Goal: Task Accomplishment & Management: Manage account settings

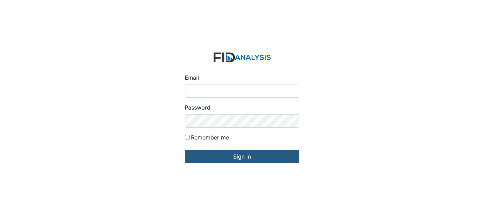
type input "[EMAIL_ADDRESS][DOMAIN_NAME]"
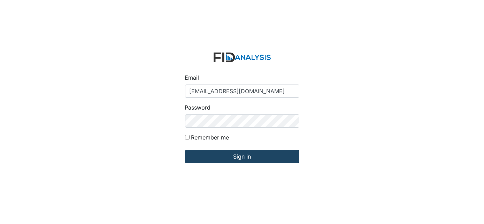
click at [261, 161] on input "Sign in" at bounding box center [242, 156] width 114 height 13
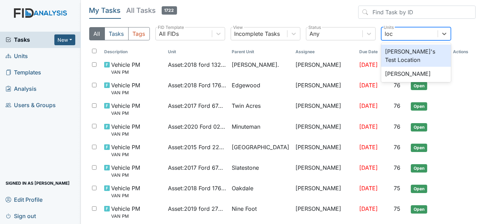
type input "lock"
click at [411, 50] on div "Lockwood" at bounding box center [416, 52] width 70 height 14
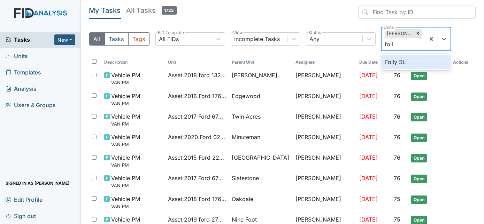
type input "folly"
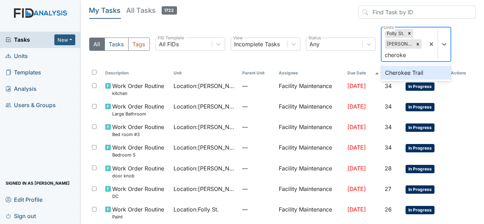
type input "cherokee"
click at [430, 73] on div "Cherokee Trail" at bounding box center [416, 73] width 70 height 14
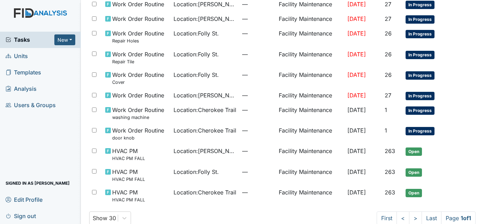
scroll to position [237, 0]
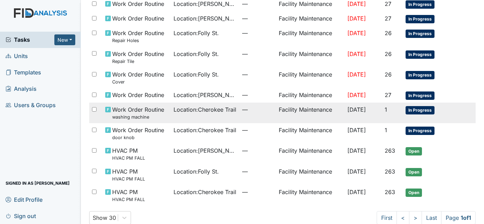
click at [242, 106] on span "—" at bounding box center [257, 110] width 31 height 8
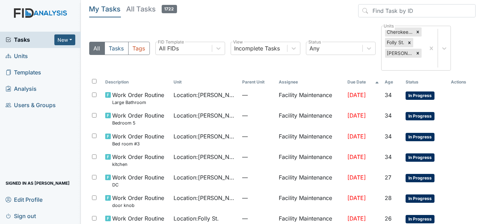
scroll to position [0, 0]
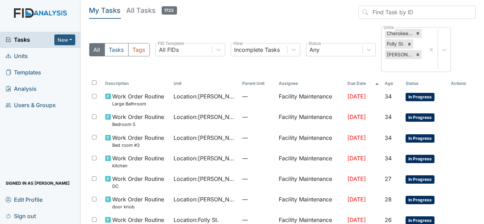
click at [430, 44] on div "All Tasks Tags All FIDs FID Template Incomplete Tasks View Any Status Cherokee …" at bounding box center [282, 52] width 387 height 51
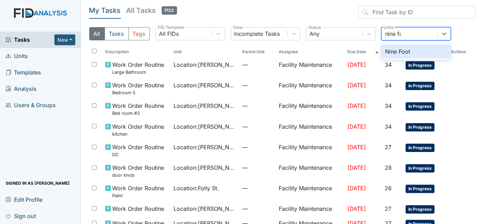
type input "nine foo"
click at [413, 49] on div "Nine Foot" at bounding box center [416, 52] width 70 height 14
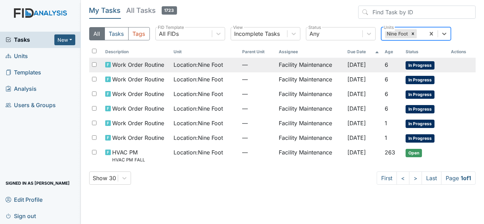
click at [257, 66] on span "—" at bounding box center [257, 65] width 31 height 8
click at [264, 84] on td "—" at bounding box center [257, 79] width 37 height 15
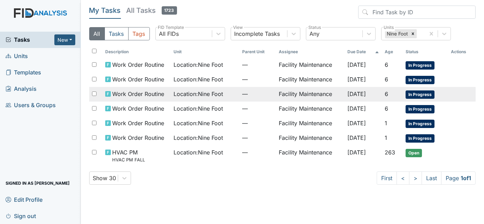
click at [261, 95] on span "—" at bounding box center [257, 94] width 31 height 8
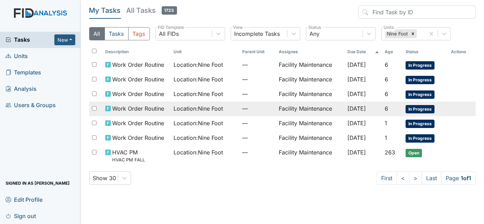
click at [347, 108] on span "Oct 9, 2025" at bounding box center [356, 108] width 18 height 7
click at [332, 124] on td "Facility Maintenance" at bounding box center [310, 123] width 69 height 15
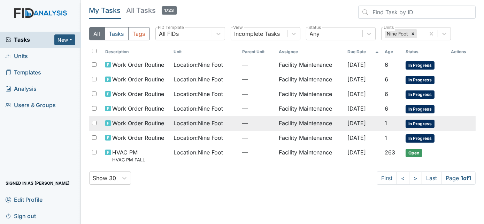
click at [280, 141] on td "Facility Maintenance" at bounding box center [310, 138] width 69 height 15
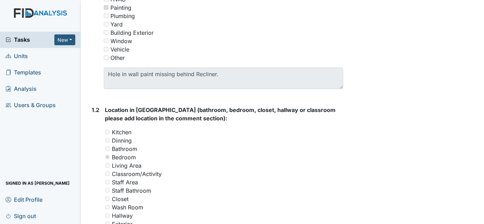
scroll to position [194, 0]
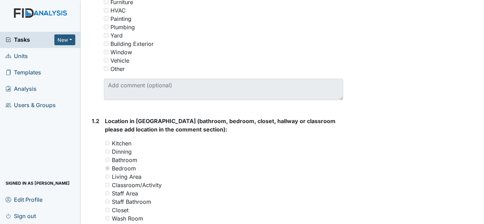
scroll to position [186, 0]
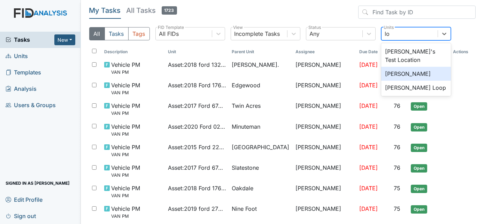
type input "l"
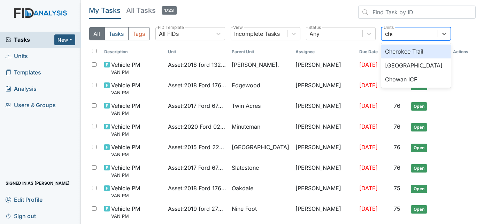
type input "[PERSON_NAME]"
click at [425, 53] on div "Cherokee Trail" at bounding box center [416, 52] width 70 height 14
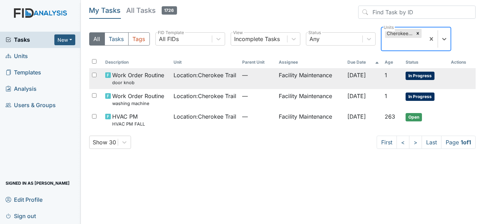
click at [313, 75] on td "Facility Maintenance" at bounding box center [310, 78] width 69 height 21
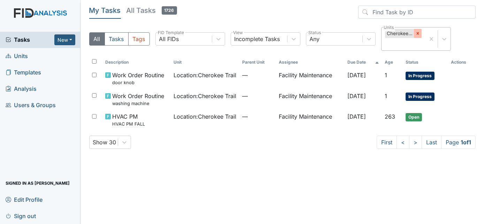
click at [418, 33] on icon at bounding box center [418, 33] width 2 height 2
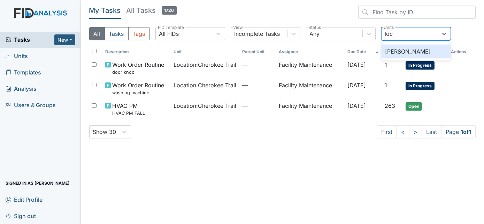
type input "lock"
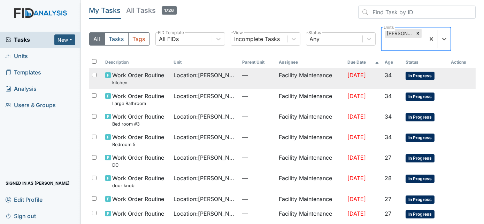
click at [144, 79] on small "kitchen" at bounding box center [138, 82] width 52 height 7
click at [133, 100] on small "Large Bathroom" at bounding box center [138, 103] width 52 height 7
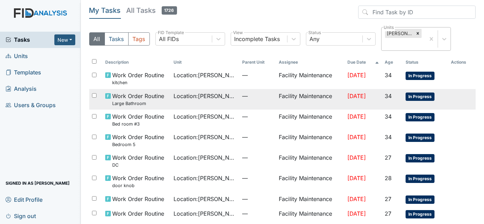
click at [141, 113] on span "Work Order Routine Bed room #3" at bounding box center [138, 120] width 52 height 15
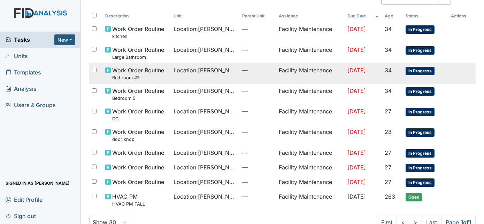
scroll to position [51, 0]
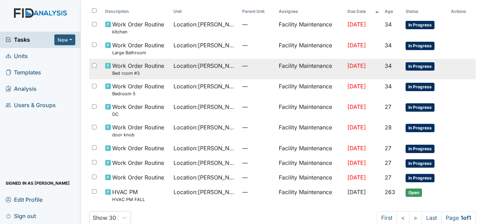
click at [134, 91] on small "Bedroom 5" at bounding box center [138, 94] width 52 height 7
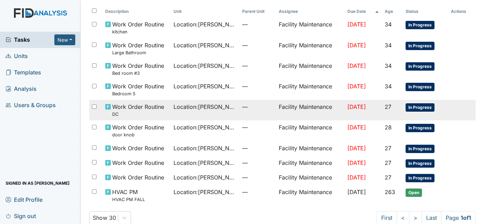
click at [129, 111] on small "DC" at bounding box center [138, 114] width 52 height 7
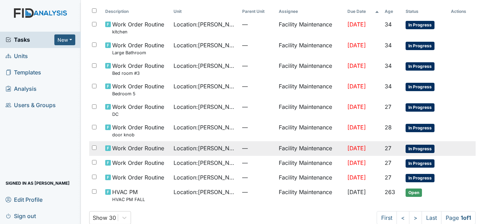
click at [122, 144] on span "Work Order Routine" at bounding box center [138, 148] width 52 height 8
click at [138, 123] on span "Work Order Routine door knob" at bounding box center [138, 130] width 52 height 15
click at [259, 144] on span "—" at bounding box center [257, 148] width 31 height 8
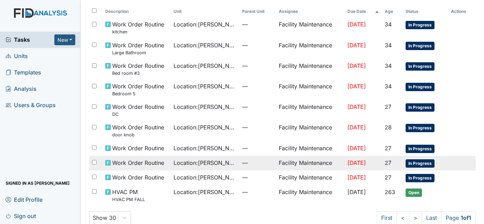
click at [242, 159] on span "—" at bounding box center [257, 163] width 31 height 8
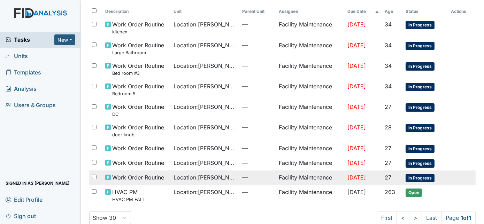
click at [134, 174] on span "Work Order Routine" at bounding box center [138, 178] width 52 height 8
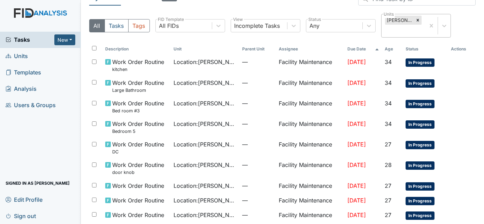
scroll to position [0, 0]
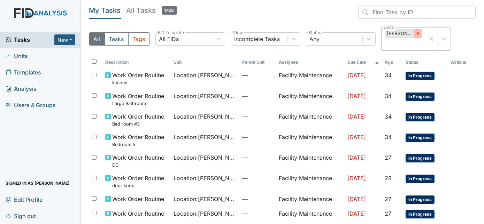
click at [417, 32] on div at bounding box center [418, 33] width 8 height 9
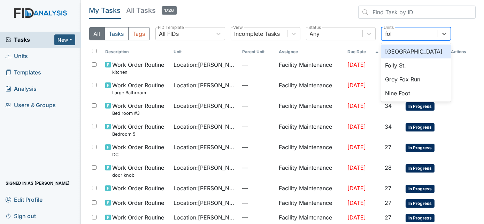
type input "foll"
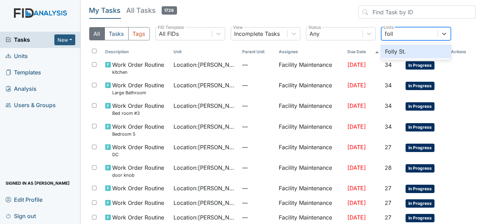
click at [394, 53] on div "Folly St." at bounding box center [416, 52] width 70 height 14
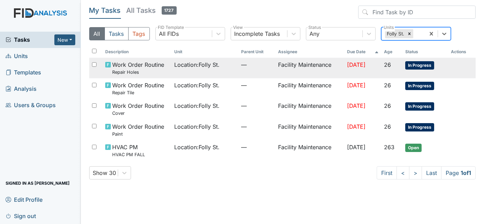
click at [135, 69] on small "Repair Holes" at bounding box center [138, 72] width 52 height 7
click at [133, 93] on small "Repair Tile" at bounding box center [138, 93] width 52 height 7
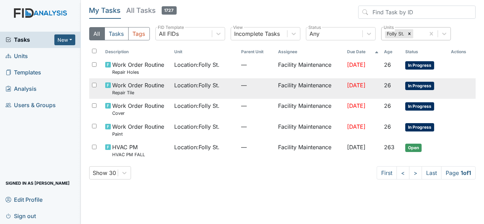
click at [131, 110] on small "Cover" at bounding box center [138, 113] width 52 height 7
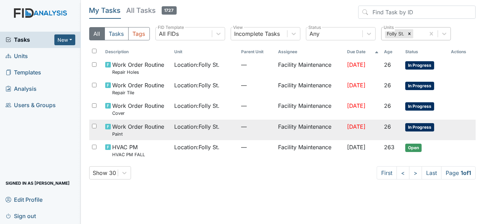
click at [139, 130] on span "Work Order Routine Paint" at bounding box center [138, 130] width 52 height 15
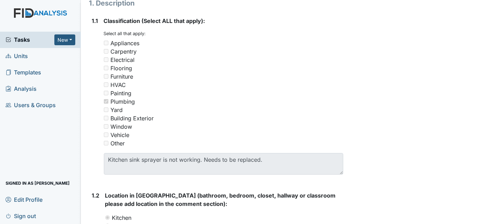
scroll to position [127, 0]
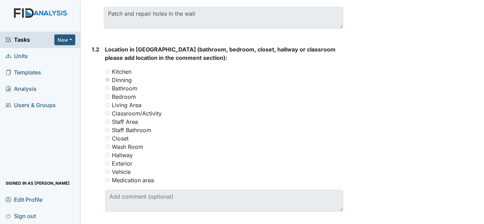
scroll to position [278, 0]
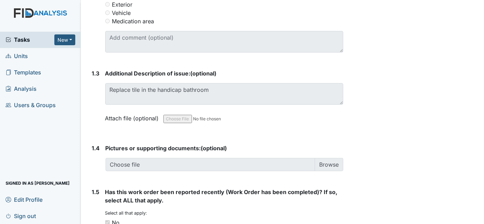
scroll to position [434, 0]
